Goal: Book appointment/travel/reservation

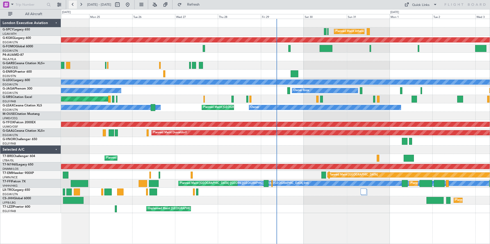
click at [72, 7] on button at bounding box center [73, 5] width 8 height 8
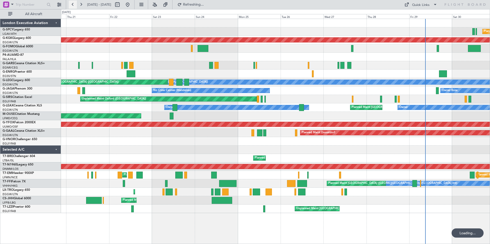
click at [72, 7] on button at bounding box center [73, 5] width 8 height 8
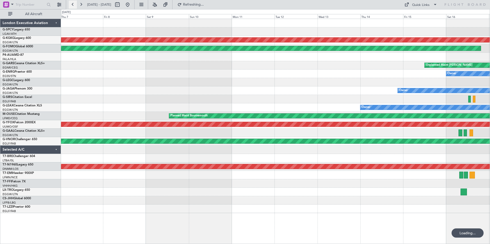
click at [72, 7] on button at bounding box center [73, 5] width 8 height 8
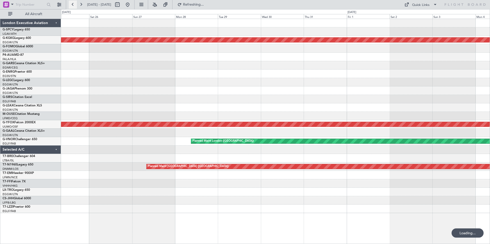
click at [72, 7] on button at bounding box center [73, 5] width 8 height 8
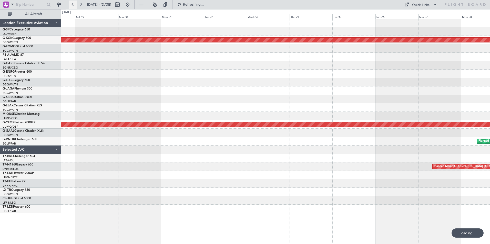
click at [72, 7] on button at bounding box center [73, 5] width 8 height 8
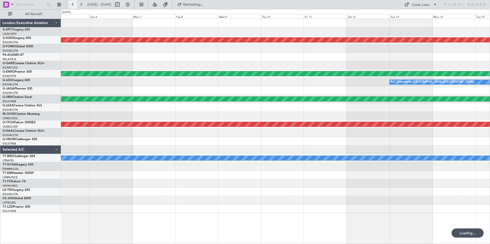
click at [72, 7] on button at bounding box center [73, 5] width 8 height 8
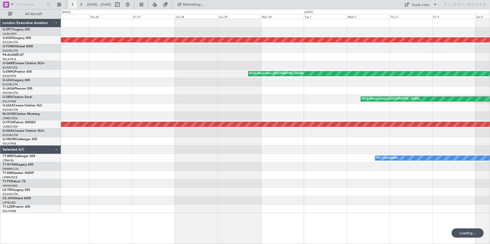
click at [72, 7] on button at bounding box center [73, 5] width 8 height 8
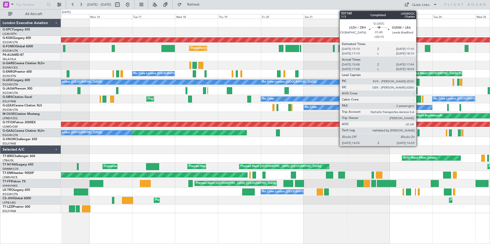
click at [418, 81] on div at bounding box center [418, 82] width 4 height 7
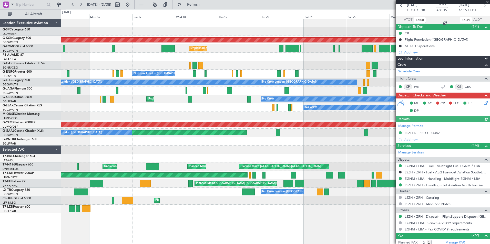
scroll to position [52, 0]
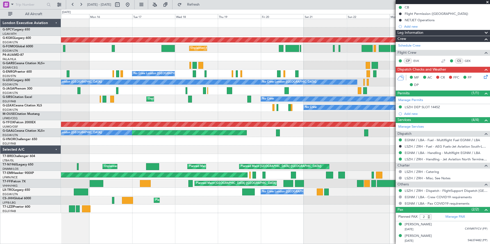
click at [488, 2] on span at bounding box center [487, 2] width 5 height 5
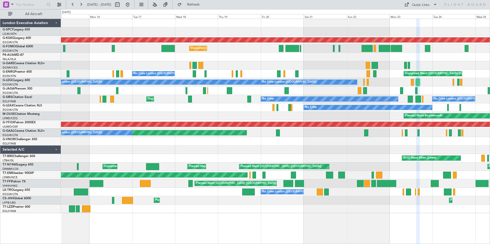
type input "0"
click at [74, 5] on button at bounding box center [73, 5] width 8 height 8
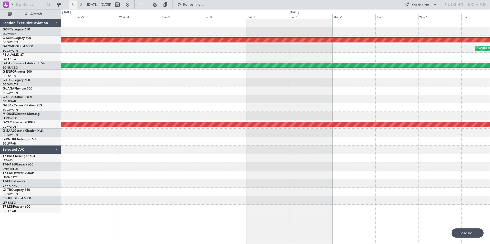
click at [74, 4] on button at bounding box center [73, 5] width 8 height 8
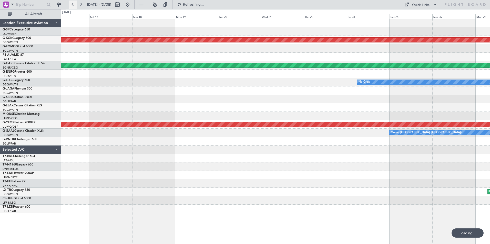
click at [74, 4] on button at bounding box center [73, 5] width 8 height 8
